Goal: Task Accomplishment & Management: Complete application form

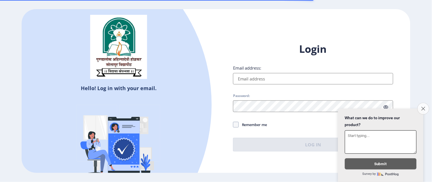
click at [425, 103] on button "Close survey" at bounding box center [424, 109] width 12 height 12
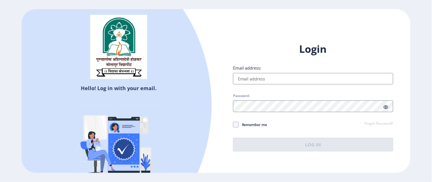
click at [307, 78] on input "Email address:" at bounding box center [313, 78] width 160 height 11
type input "[EMAIL_ADDRESS][DOMAIN_NAME]"
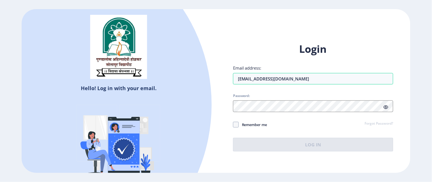
click at [302, 99] on span "Password:" at bounding box center [313, 96] width 160 height 7
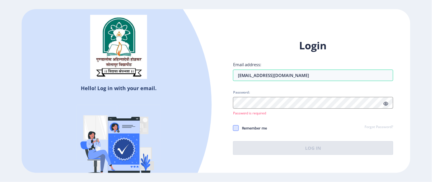
click at [235, 124] on div "Login Email address: saurabhjshinde9921@gmail.com Password: Password is require…" at bounding box center [313, 97] width 160 height 116
click at [387, 106] on span at bounding box center [386, 104] width 5 height 6
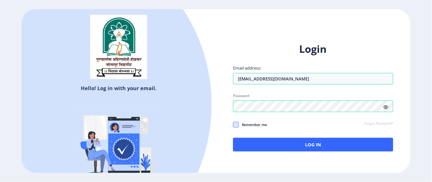
click at [235, 123] on span at bounding box center [236, 125] width 6 height 6
click at [234, 124] on input "Remember me" at bounding box center [233, 124] width 0 height 0
checkbox input "true"
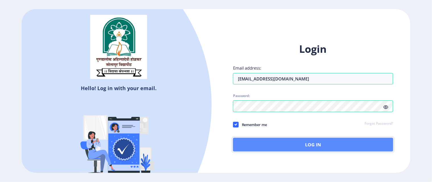
click at [315, 145] on button "Log In" at bounding box center [313, 145] width 160 height 14
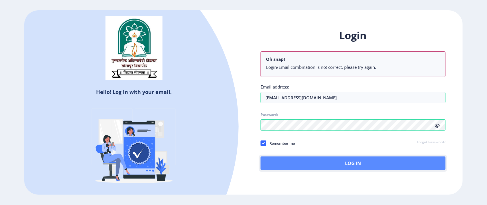
click at [359, 163] on button "Log In" at bounding box center [352, 163] width 185 height 14
click at [347, 165] on button "Log In" at bounding box center [352, 163] width 185 height 14
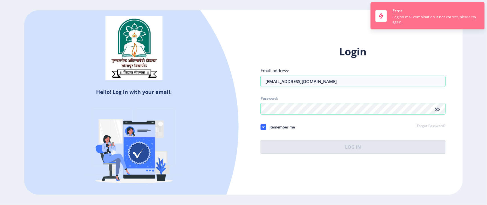
click at [423, 28] on nb-toast "Error Login/Email combination is not correct, please try again." at bounding box center [427, 15] width 114 height 27
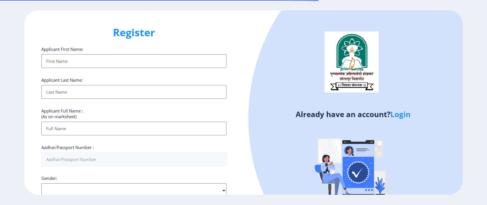
select select
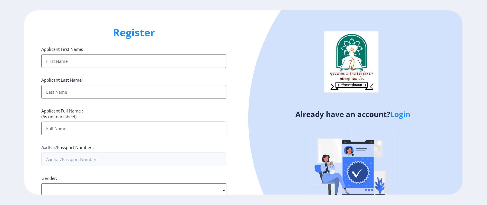
click at [107, 63] on input "Applicant First Name:" at bounding box center [133, 61] width 185 height 14
click at [87, 58] on input "Applicant First Name:" at bounding box center [133, 61] width 185 height 14
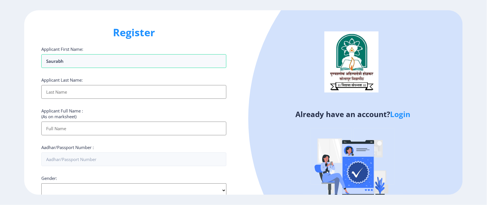
type input "Saurabh"
click at [68, 97] on input "Applicant First Name:" at bounding box center [133, 92] width 185 height 14
type input "Shinde"
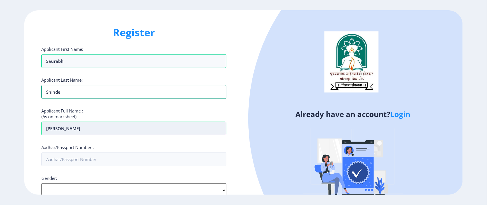
scroll to position [71, 0]
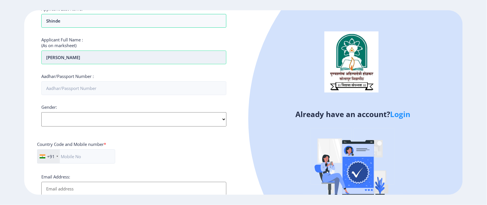
click at [93, 61] on input "[PERSON_NAME]" at bounding box center [133, 57] width 185 height 14
type input "J"
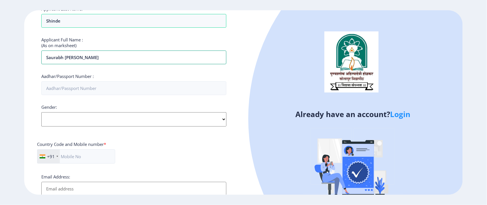
type input "Saurabh [PERSON_NAME]"
click at [77, 117] on select "Select Gender [DEMOGRAPHIC_DATA] [DEMOGRAPHIC_DATA] Other" at bounding box center [133, 119] width 185 height 14
select select "[DEMOGRAPHIC_DATA]"
click at [41, 112] on select "Select Gender [DEMOGRAPHIC_DATA] [DEMOGRAPHIC_DATA] Other" at bounding box center [133, 119] width 185 height 14
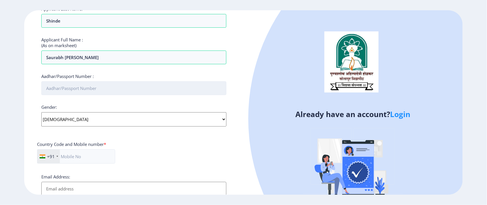
click at [110, 89] on input "Aadhar/Passport Number :" at bounding box center [133, 88] width 185 height 14
type input "922935083960"
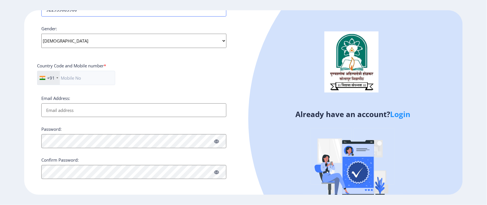
scroll to position [151, 0]
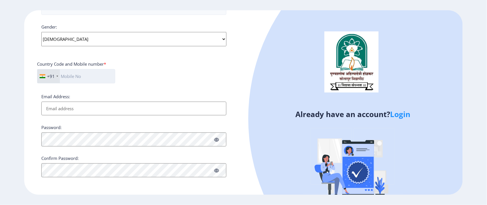
click at [85, 75] on input "text" at bounding box center [76, 76] width 78 height 14
type input "7666442080"
click at [92, 105] on input "Email Address:" at bounding box center [133, 108] width 185 height 14
type input "[EMAIL_ADDRESS][DOMAIN_NAME]"
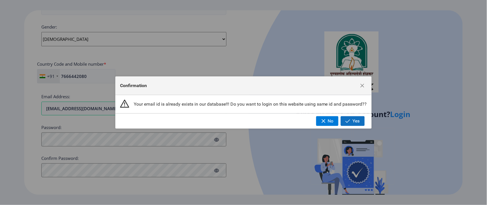
click at [356, 121] on span "Yes" at bounding box center [355, 120] width 7 height 5
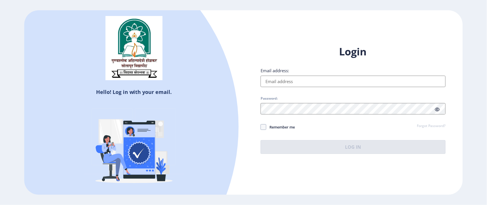
click at [294, 81] on input "Email address:" at bounding box center [352, 80] width 185 height 11
type input "[EMAIL_ADDRESS][DOMAIN_NAME]"
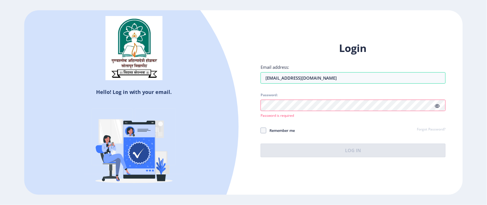
click at [440, 107] on icon at bounding box center [437, 106] width 5 height 4
click at [437, 105] on icon at bounding box center [437, 106] width 5 height 4
click at [439, 105] on icon at bounding box center [437, 106] width 5 height 4
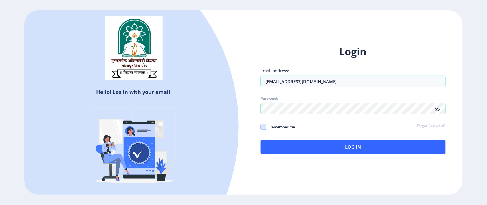
click at [261, 126] on span at bounding box center [263, 127] width 6 height 6
click at [261, 127] on input "Remember me" at bounding box center [260, 127] width 0 height 0
checkbox input "true"
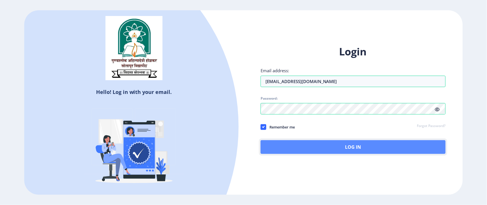
click at [367, 149] on button "Log In" at bounding box center [352, 147] width 185 height 14
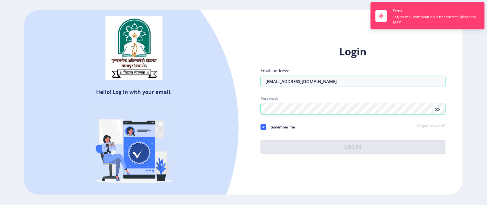
select select
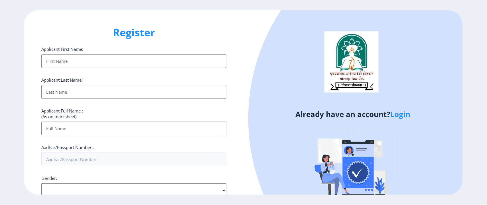
click at [87, 65] on input "Applicant First Name:" at bounding box center [133, 61] width 185 height 14
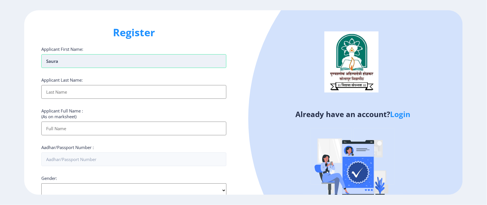
type input "Saurabh"
click at [75, 96] on input "Applicant First Name:" at bounding box center [133, 92] width 185 height 14
type input "Shinde"
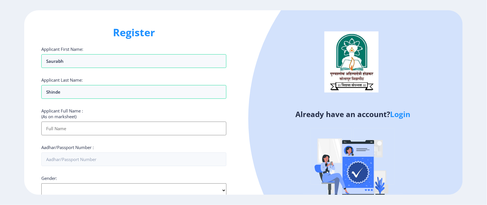
click at [52, 125] on input "Applicant First Name:" at bounding box center [133, 128] width 185 height 14
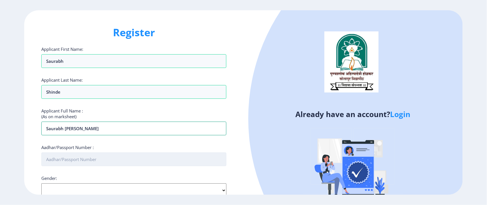
type input "Saurabh [PERSON_NAME]"
click at [92, 158] on input "Aadhar/Passport Number :" at bounding box center [133, 159] width 185 height 14
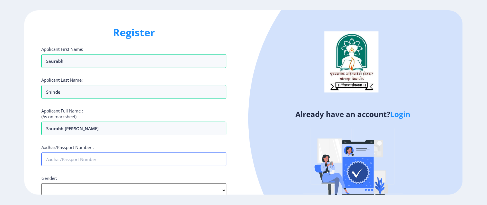
type input "922935083960"
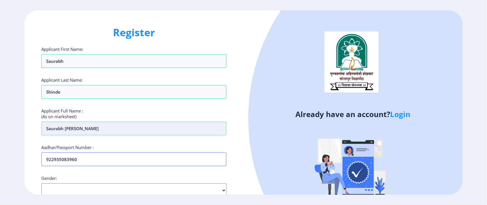
scroll to position [151, 0]
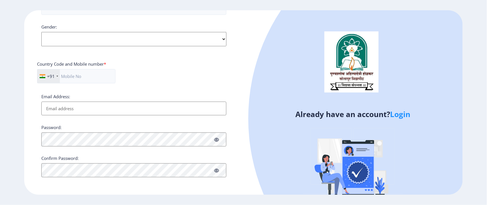
click at [223, 40] on select "Select Gender [DEMOGRAPHIC_DATA] [DEMOGRAPHIC_DATA] Other" at bounding box center [133, 39] width 185 height 14
select select "[DEMOGRAPHIC_DATA]"
click at [41, 32] on select "Select Gender [DEMOGRAPHIC_DATA] [DEMOGRAPHIC_DATA] Other" at bounding box center [133, 39] width 185 height 14
click at [93, 102] on input "Email Address:" at bounding box center [133, 108] width 185 height 14
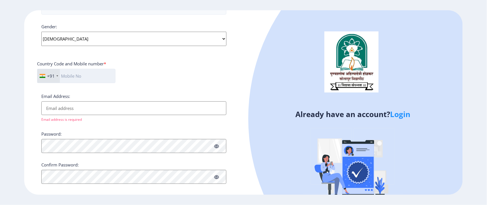
click at [81, 76] on input "text" at bounding box center [76, 76] width 78 height 14
type input "7666442080"
click at [96, 105] on input "Email Address:" at bounding box center [133, 108] width 185 height 14
type input "[EMAIL_ADDRESS][DOMAIN_NAME]"
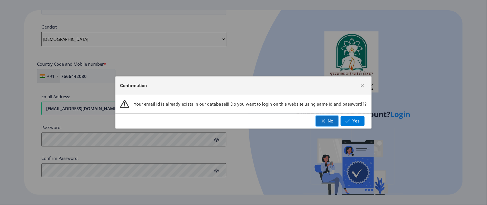
click at [326, 119] on button "No" at bounding box center [327, 121] width 22 height 10
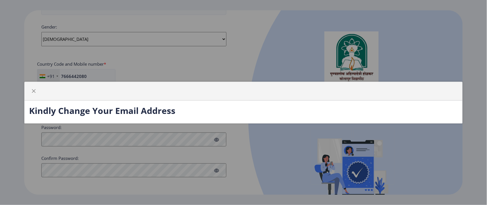
click at [175, 142] on div "Kindly Change Your Email Address" at bounding box center [243, 102] width 487 height 205
click at [138, 91] on div at bounding box center [243, 91] width 437 height 19
click at [169, 124] on div "Kindly Change Your Email Address" at bounding box center [243, 102] width 487 height 205
click at [35, 89] on span "button" at bounding box center [33, 91] width 5 height 5
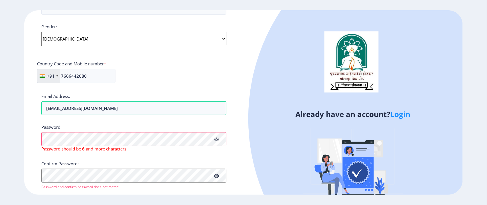
click at [216, 140] on icon at bounding box center [216, 139] width 5 height 4
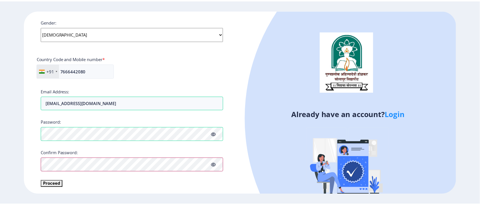
scroll to position [157, 0]
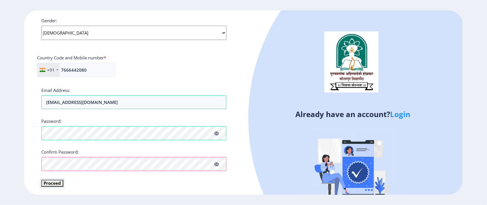
click at [57, 182] on button "Proceed" at bounding box center [52, 182] width 22 height 7
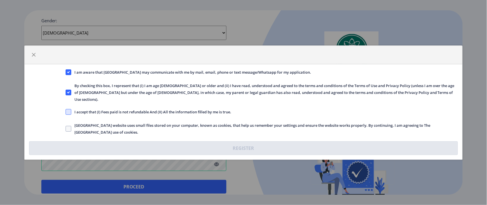
click at [70, 109] on span at bounding box center [69, 112] width 6 height 6
click at [66, 111] on input "I accept that (I) Fees paid is not refundable And (II) All the information fill…" at bounding box center [66, 111] width 0 height 0
checkbox input "true"
click at [68, 126] on span at bounding box center [69, 129] width 6 height 6
click at [66, 128] on input "[GEOGRAPHIC_DATA] website uses small files stored on your computer, known as co…" at bounding box center [66, 128] width 0 height 0
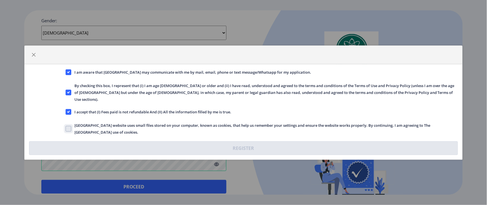
checkbox input "true"
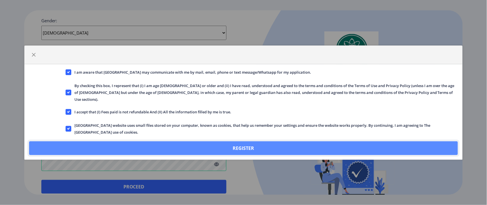
click at [169, 141] on button "Register" at bounding box center [243, 148] width 428 height 14
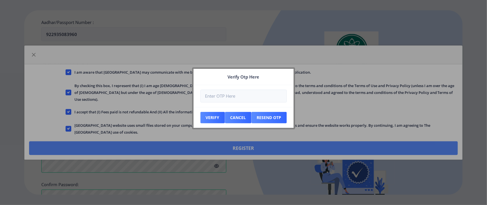
scroll to position [190, 0]
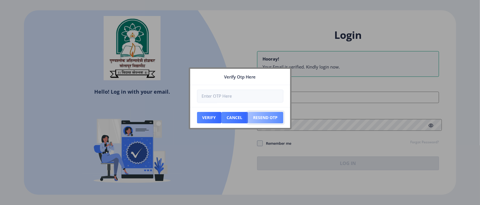
click at [276, 115] on button "Resend Otp" at bounding box center [265, 117] width 35 height 11
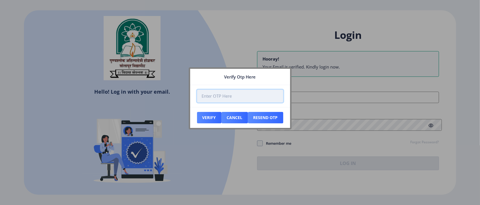
click at [223, 95] on input "number" at bounding box center [240, 95] width 86 height 13
type input "783786"
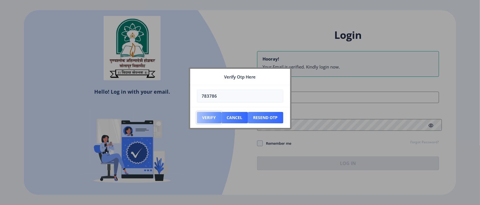
click at [211, 119] on button "Verify" at bounding box center [209, 117] width 25 height 11
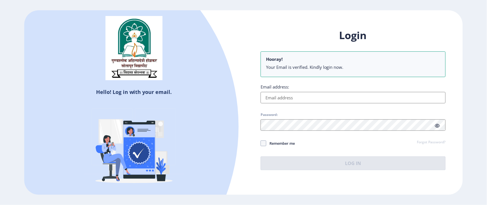
click at [338, 97] on input "Email address:" at bounding box center [352, 97] width 185 height 11
type input "[EMAIL_ADDRESS][DOMAIN_NAME]"
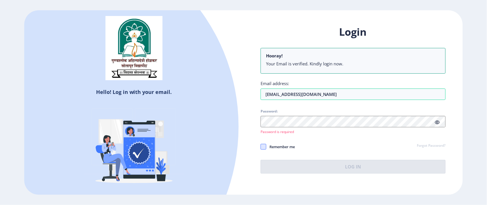
click at [265, 142] on div "Login Hooray! Your Email is verified. Kindly login now. Email address: [EMAIL_A…" at bounding box center [352, 99] width 185 height 148
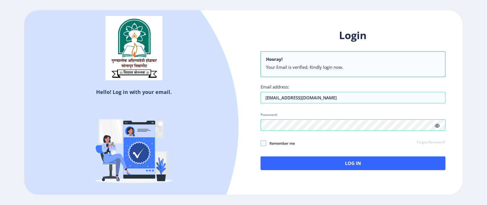
click at [438, 125] on icon at bounding box center [437, 125] width 5 height 4
click at [263, 145] on span at bounding box center [263, 143] width 6 height 6
click at [261, 143] on input "Remember me" at bounding box center [260, 143] width 0 height 0
checkbox input "true"
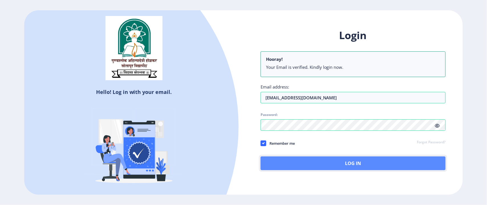
click at [351, 162] on button "Log In" at bounding box center [352, 163] width 185 height 14
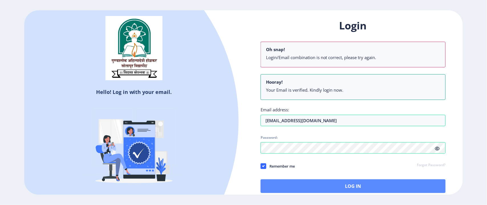
click at [355, 159] on div "Login Oh snap! Login/Email combination is not correct, please try again. Hooray…" at bounding box center [352, 106] width 185 height 174
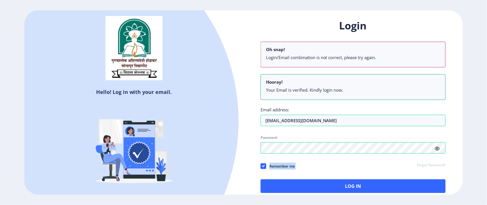
click at [344, 159] on div "Login Oh snap! Login/Email combination is not correct, please try again. Hooray…" at bounding box center [352, 106] width 185 height 174
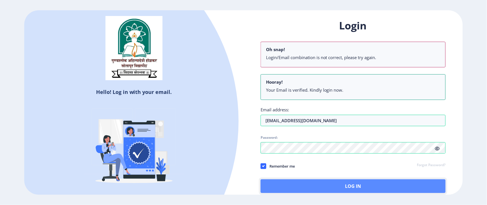
click at [359, 183] on button "Log In" at bounding box center [352, 186] width 185 height 14
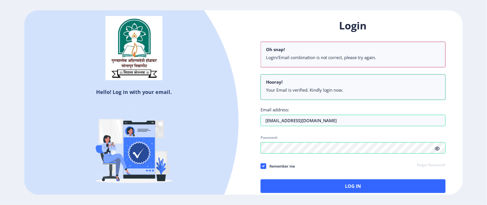
select select
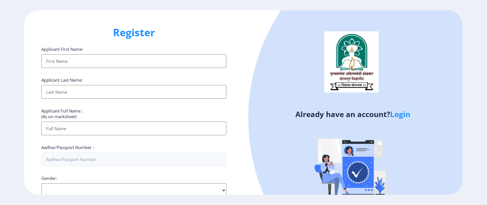
click at [121, 61] on input "Applicant First Name:" at bounding box center [133, 61] width 185 height 14
type input "Saurabh"
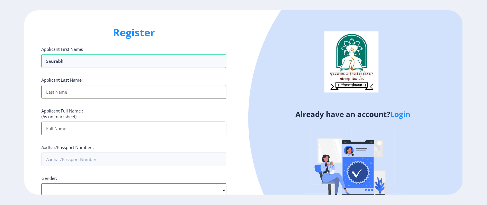
click at [86, 92] on input "Applicant First Name:" at bounding box center [133, 92] width 185 height 14
type input "Shinde"
click at [59, 132] on input "Applicant First Name:" at bounding box center [133, 128] width 185 height 14
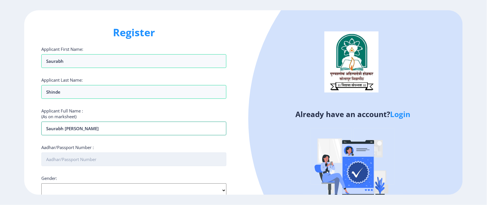
type input "Saurabh [PERSON_NAME]"
click at [84, 165] on input "Aadhar/Passport Number :" at bounding box center [133, 159] width 185 height 14
type input "922935083960"
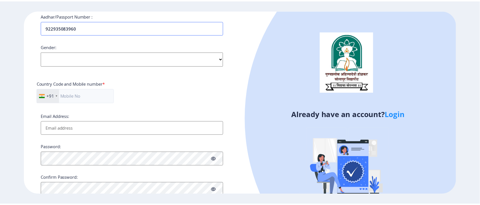
scroll to position [151, 0]
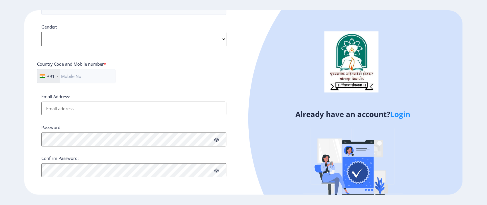
click at [116, 47] on div "Applicant First Name: Saurabh Applicant Last Name: Shinde Applicant Full Name :…" at bounding box center [133, 35] width 185 height 281
click at [222, 40] on select "Select Gender [DEMOGRAPHIC_DATA] [DEMOGRAPHIC_DATA] Other" at bounding box center [133, 39] width 185 height 14
select select "[DEMOGRAPHIC_DATA]"
click at [41, 32] on select "Select Gender [DEMOGRAPHIC_DATA] [DEMOGRAPHIC_DATA] Other" at bounding box center [133, 39] width 185 height 14
click at [84, 79] on input "text" at bounding box center [76, 76] width 78 height 14
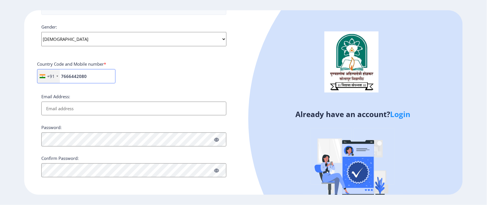
type input "7666442080"
click at [79, 108] on input "Email Address:" at bounding box center [133, 108] width 185 height 14
type input "[EMAIL_ADDRESS][DOMAIN_NAME]"
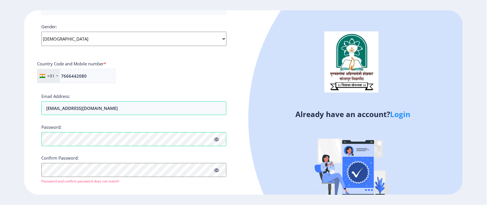
click at [217, 140] on icon at bounding box center [216, 139] width 5 height 4
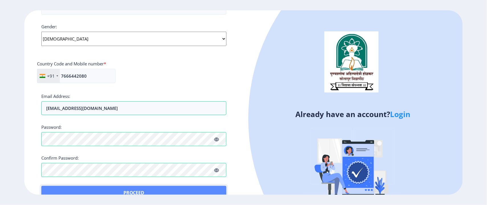
click at [51, 189] on button "Proceed" at bounding box center [133, 192] width 185 height 14
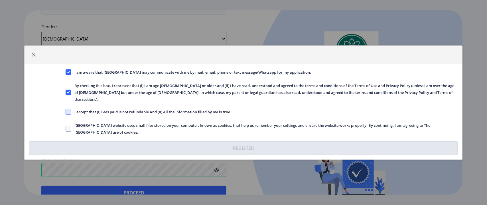
click at [69, 109] on span at bounding box center [69, 112] width 6 height 6
click at [66, 111] on input "I accept that (I) Fees paid is not refundable And (II) All the information fill…" at bounding box center [66, 111] width 0 height 0
checkbox input "true"
click at [69, 126] on span at bounding box center [69, 129] width 6 height 6
click at [66, 128] on input "[GEOGRAPHIC_DATA] website uses small files stored on your computer, known as co…" at bounding box center [66, 128] width 0 height 0
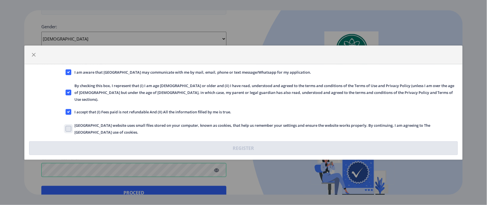
checkbox input "true"
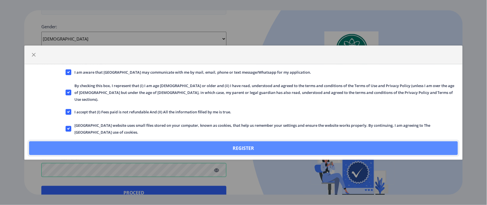
click at [226, 141] on button "Register" at bounding box center [243, 148] width 428 height 14
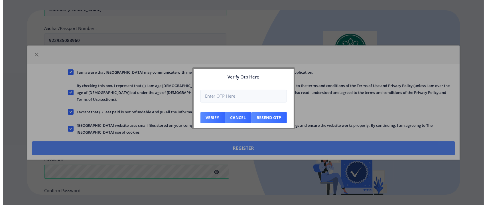
scroll to position [184, 0]
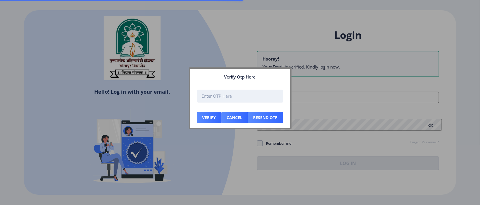
click at [228, 94] on input "number" at bounding box center [240, 95] width 86 height 13
type input "-1"
click at [277, 98] on input "-1" at bounding box center [240, 95] width 86 height 13
click at [250, 93] on input "-1" at bounding box center [240, 95] width 86 height 13
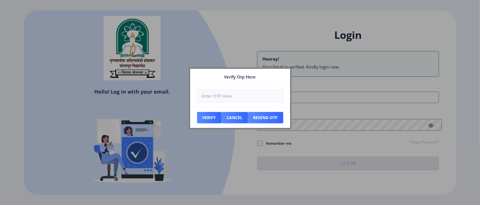
click at [218, 136] on nb-dialog-container "Verify Otp Here Verify Cancel Resend Otp" at bounding box center [240, 102] width 103 height 70
click at [270, 117] on button "Resend Otp" at bounding box center [265, 117] width 35 height 11
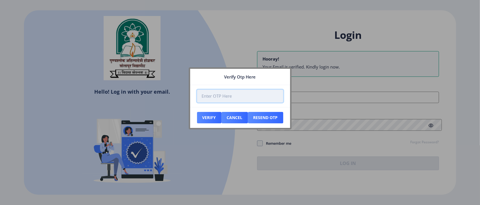
click at [228, 99] on input "number" at bounding box center [240, 95] width 86 height 13
type input "210111"
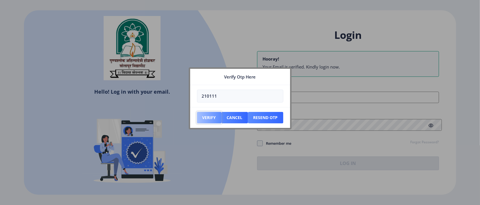
click at [207, 116] on button "Verify" at bounding box center [209, 117] width 25 height 11
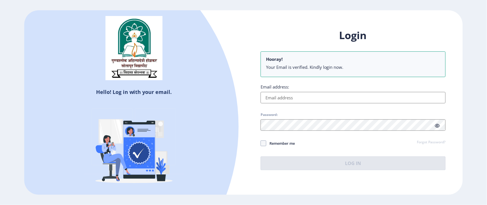
click at [301, 95] on input "Email address:" at bounding box center [352, 97] width 185 height 11
type input "[EMAIL_ADDRESS][DOMAIN_NAME]"
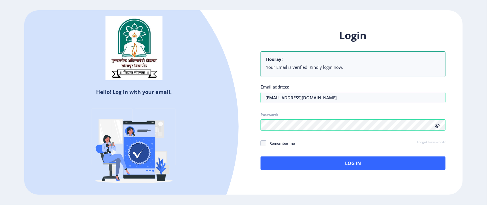
click at [435, 124] on icon at bounding box center [437, 125] width 5 height 4
click at [264, 143] on span at bounding box center [263, 143] width 6 height 6
click at [261, 143] on input "Remember me" at bounding box center [260, 143] width 0 height 0
checkbox input "true"
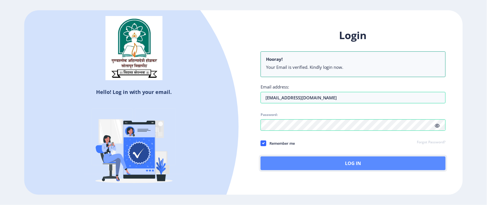
click at [322, 160] on button "Log In" at bounding box center [352, 163] width 185 height 14
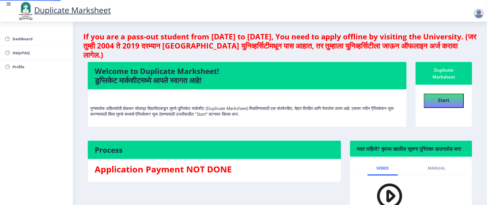
click at [347, 182] on nb-layout-column "If you are a pass-out student from [DATE] to [DATE], You need to apply offline …" at bounding box center [280, 128] width 414 height 212
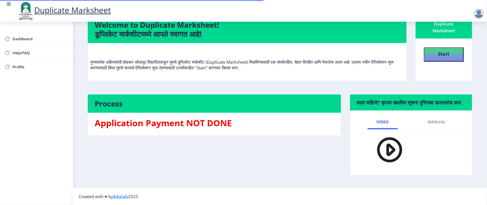
scroll to position [53, 0]
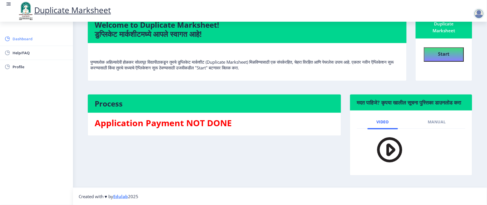
click at [36, 40] on span "Dashboard" at bounding box center [41, 38] width 56 height 7
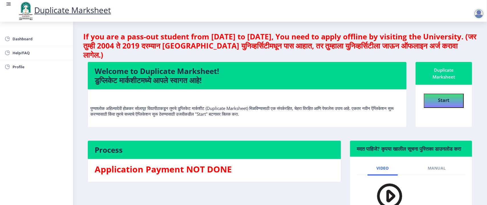
scroll to position [1, 0]
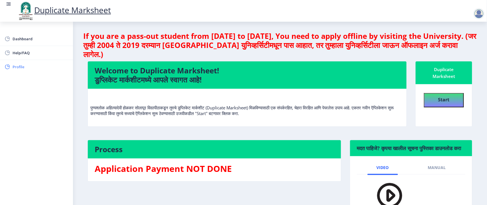
click at [32, 70] on span "Profile" at bounding box center [41, 66] width 56 height 7
select select
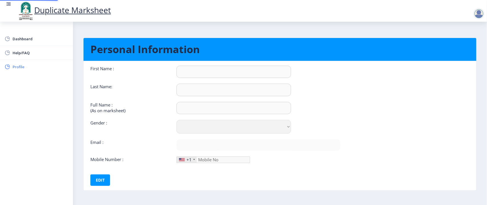
type input "Saurabh"
type input "Shinde"
type input "Saurabh [PERSON_NAME]"
select select "[DEMOGRAPHIC_DATA]"
type input "[EMAIL_ADDRESS][DOMAIN_NAME]"
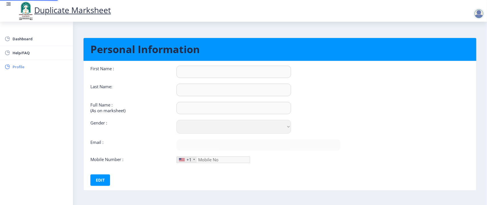
type input "7666442080"
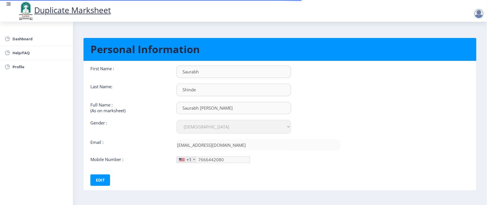
scroll to position [0, 0]
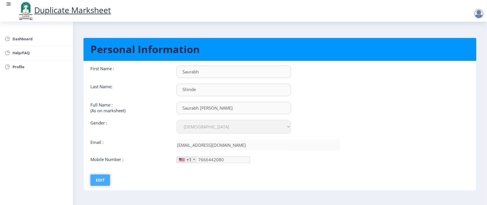
click at [99, 177] on button "Edit" at bounding box center [100, 179] width 20 height 11
click at [219, 190] on nb-card-body "First Name : Saurabh Last Name: Shinde Full Name : (As on marksheet) Saurabh [P…" at bounding box center [279, 125] width 401 height 129
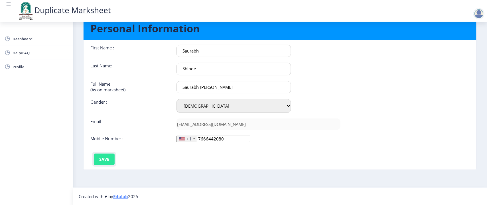
click at [105, 160] on button "Save" at bounding box center [104, 158] width 21 height 11
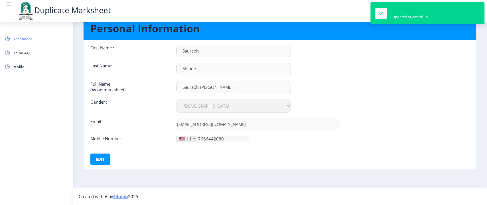
click at [34, 39] on span "Dashboard" at bounding box center [41, 38] width 56 height 7
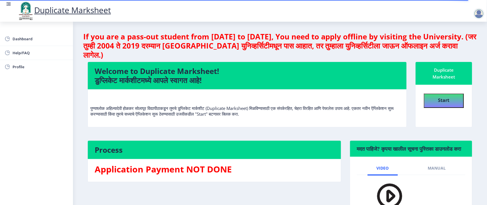
scroll to position [53, 0]
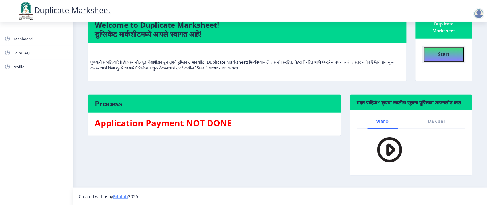
click at [438, 51] on b "Start" at bounding box center [443, 54] width 11 height 6
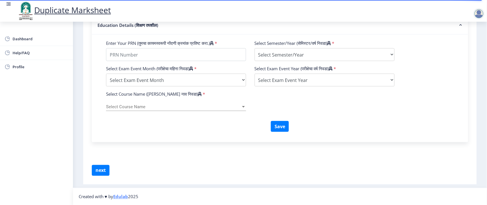
scroll to position [181, 0]
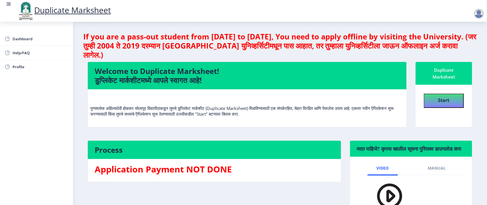
click at [478, 12] on div at bounding box center [478, 13] width 11 height 11
click at [464, 43] on span "Log out" at bounding box center [464, 44] width 36 height 7
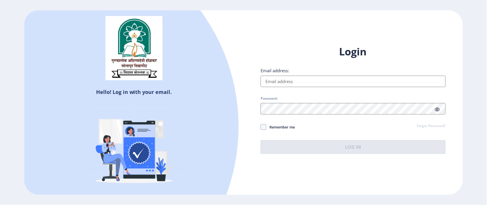
click at [284, 77] on input "Email address:" at bounding box center [352, 80] width 185 height 11
type input "[EMAIL_ADDRESS][DOMAIN_NAME]"
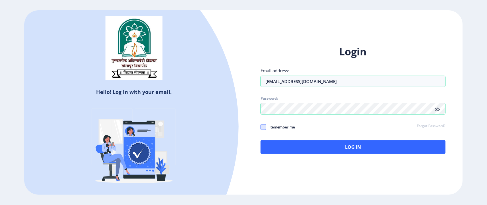
click at [260, 128] on span at bounding box center [263, 127] width 6 height 6
click at [260, 127] on input "Remember me" at bounding box center [260, 127] width 0 height 0
checkbox input "true"
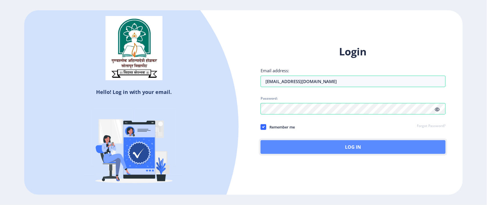
click at [325, 146] on button "Log In" at bounding box center [352, 147] width 185 height 14
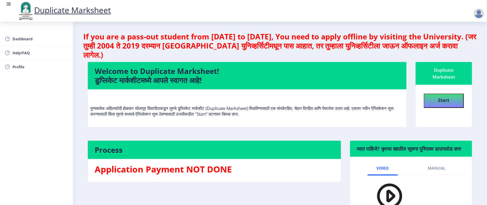
click at [478, 14] on div at bounding box center [478, 13] width 11 height 11
click at [470, 43] on span "Log out" at bounding box center [464, 44] width 36 height 7
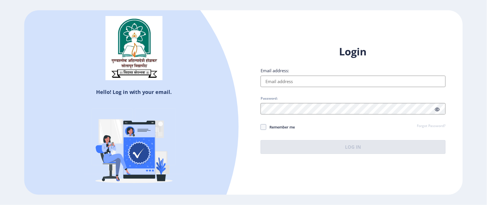
click at [285, 81] on input "Email address:" at bounding box center [352, 80] width 185 height 11
type input "[EMAIL_ADDRESS][DOMAIN_NAME]"
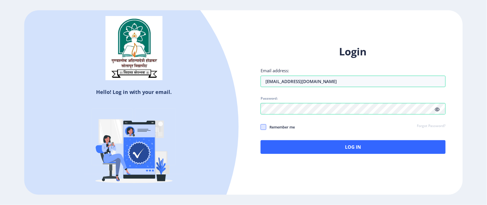
click at [262, 125] on span at bounding box center [263, 127] width 6 height 6
click at [261, 127] on input "Remember me" at bounding box center [260, 127] width 0 height 0
checkbox input "true"
click at [436, 110] on icon at bounding box center [437, 109] width 5 height 4
click at [342, 82] on input "[EMAIL_ADDRESS][DOMAIN_NAME]" at bounding box center [352, 80] width 185 height 11
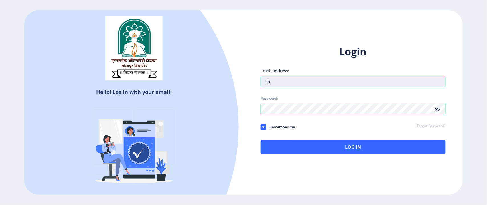
type input "s"
type input "d"
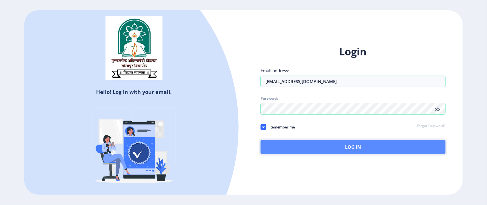
click at [339, 146] on button "Log In" at bounding box center [352, 147] width 185 height 14
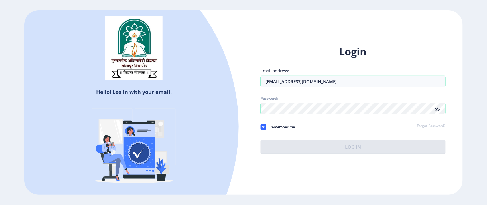
click at [123, 148] on img at bounding box center [134, 147] width 100 height 100
click at [126, 8] on div "Hello! Log in with your email. Don't have an account? Register Login Email addr…" at bounding box center [243, 102] width 487 height 205
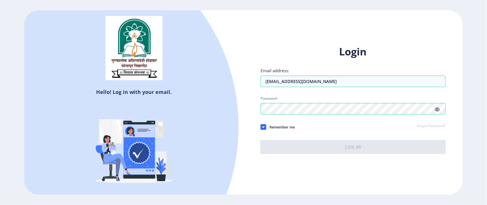
click at [126, 8] on div "Hello! Log in with your email. Don't have an account? Register Login Email addr…" at bounding box center [243, 102] width 487 height 205
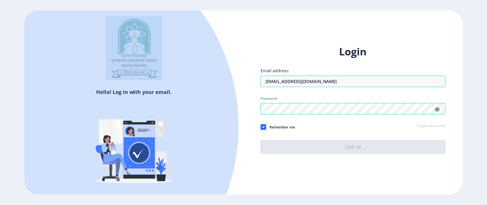
click at [126, 8] on div "Hello! Log in with your email. Don't have an account? Register Login Email addr…" at bounding box center [243, 102] width 487 height 205
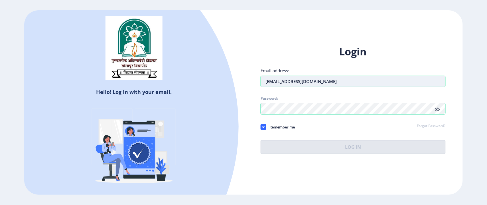
click at [342, 81] on input "[EMAIL_ADDRESS][DOMAIN_NAME]" at bounding box center [352, 80] width 185 height 11
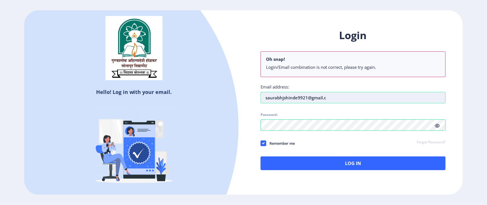
type input "saurabhjshinde9921@gmail.c"
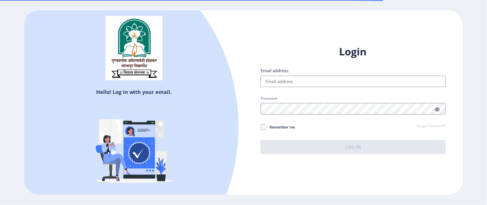
click at [297, 78] on input "Email address:" at bounding box center [352, 80] width 185 height 11
type input "[EMAIL_ADDRESS][DOMAIN_NAME]"
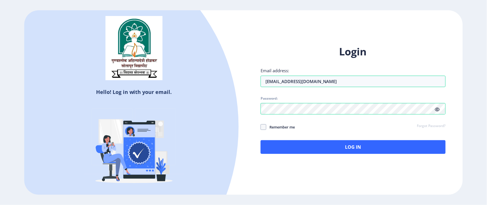
click at [437, 107] on icon at bounding box center [437, 109] width 5 height 4
click at [299, 101] on span "Password:" at bounding box center [352, 99] width 185 height 7
click at [265, 125] on span at bounding box center [263, 127] width 6 height 6
click at [261, 127] on input "Remember me" at bounding box center [260, 127] width 0 height 0
checkbox input "true"
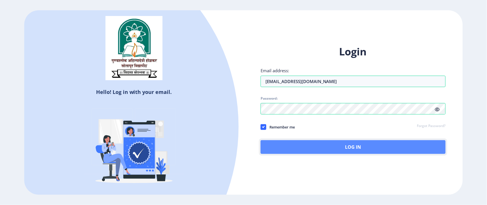
click at [335, 147] on button "Log In" at bounding box center [352, 147] width 185 height 14
